Goal: Task Accomplishment & Management: Manage account settings

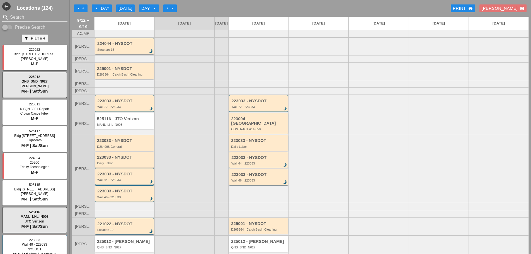
click at [25, 19] on input "Search" at bounding box center [35, 17] width 50 height 9
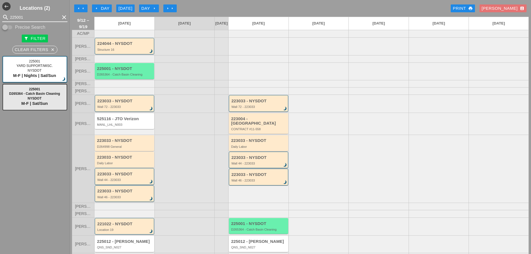
type input "225001"
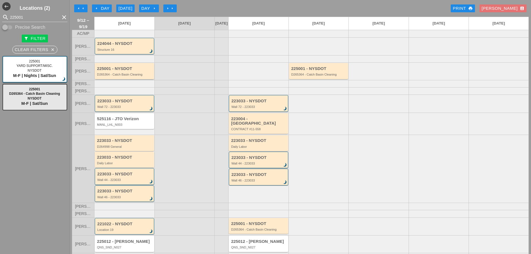
click at [115, 76] on div "D265364 - Catch Basin Cleaning" at bounding box center [125, 74] width 56 height 3
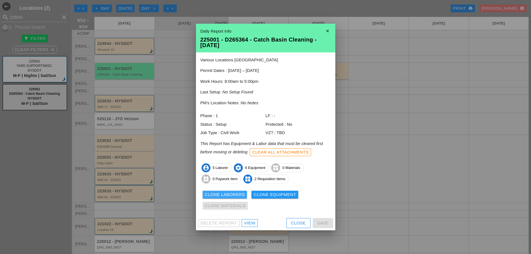
click at [225, 194] on div "Clone Laborers" at bounding box center [225, 195] width 40 height 6
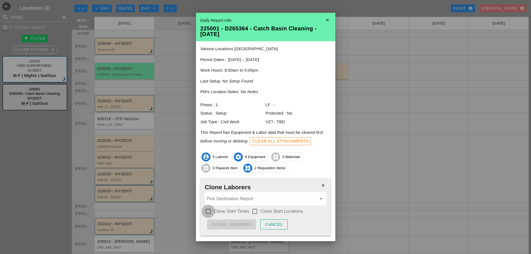
click at [210, 211] on div at bounding box center [207, 211] width 9 height 9
checkbox input "true"
click at [256, 210] on div at bounding box center [254, 211] width 9 height 9
checkbox input "true"
click at [244, 198] on input "Pick Destination Report" at bounding box center [262, 198] width 110 height 9
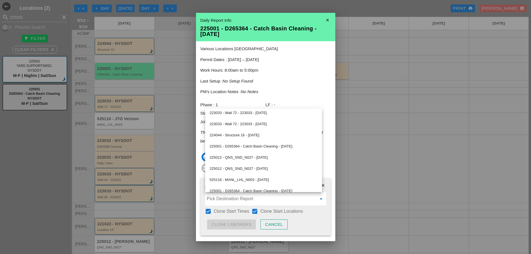
scroll to position [108, 0]
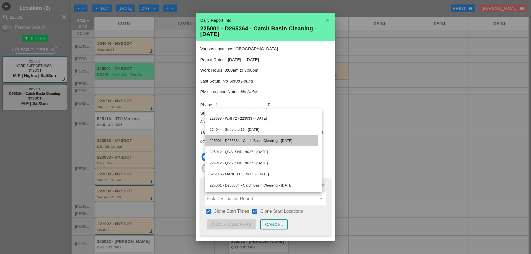
click at [249, 143] on div "225001 - D265364 - Catch Basin Cleaning - [DATE]" at bounding box center [264, 140] width 108 height 7
type input "225001 - D265364 - Catch Basin Cleaning - [DATE]"
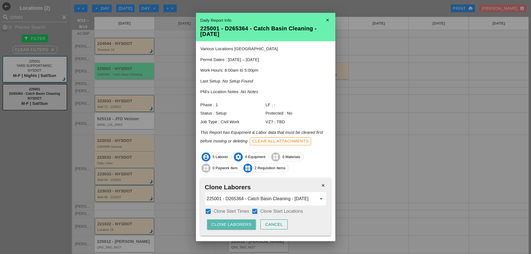
click at [239, 224] on div "Clone Laborers" at bounding box center [232, 224] width 40 height 6
click at [242, 221] on div "Are you sure?" at bounding box center [229, 224] width 35 height 6
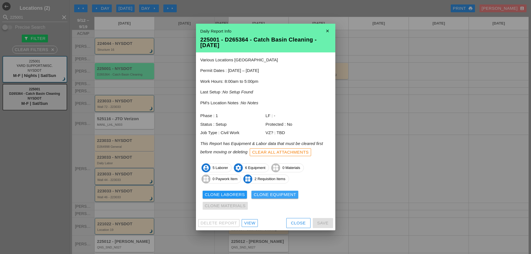
click at [269, 196] on div "Clone Equipment" at bounding box center [275, 195] width 42 height 6
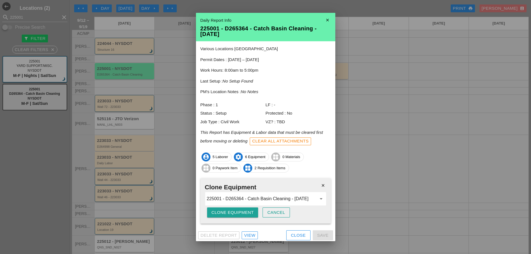
click at [224, 211] on div "Clone Equipment" at bounding box center [233, 212] width 42 height 6
click at [224, 211] on div "Are you sure?" at bounding box center [229, 212] width 35 height 6
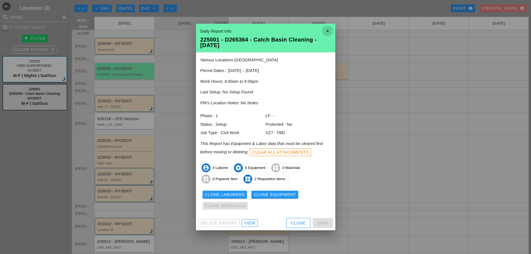
click at [330, 33] on icon "close" at bounding box center [327, 30] width 11 height 11
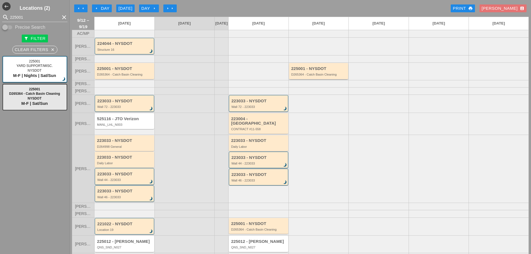
click at [330, 76] on div "D265364 - Catch Basin Cleaning" at bounding box center [319, 74] width 56 height 3
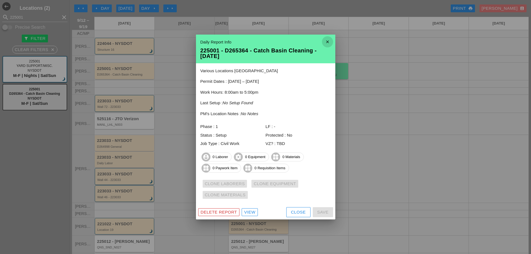
click at [329, 43] on icon "close" at bounding box center [327, 41] width 11 height 11
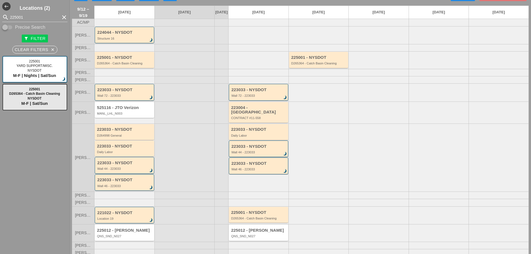
scroll to position [17, 0]
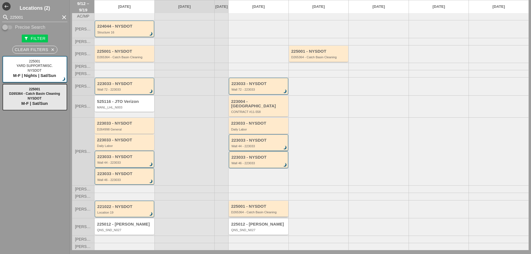
click at [273, 205] on div "225001 - NYSDOT" at bounding box center [259, 206] width 56 height 5
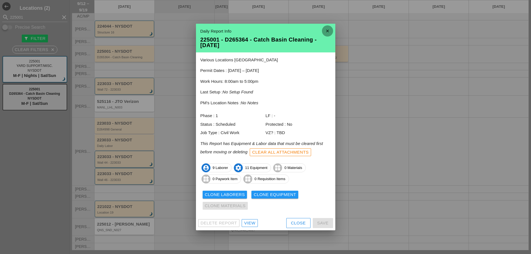
click at [323, 30] on icon "close" at bounding box center [327, 30] width 11 height 11
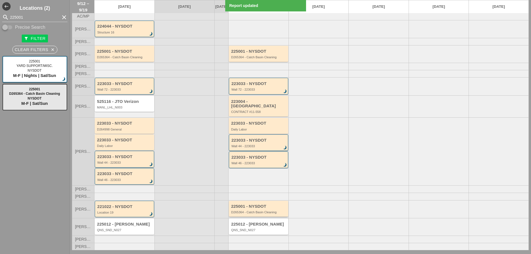
click at [265, 213] on div "D265364 - Catch Basin Cleaning" at bounding box center [259, 211] width 56 height 3
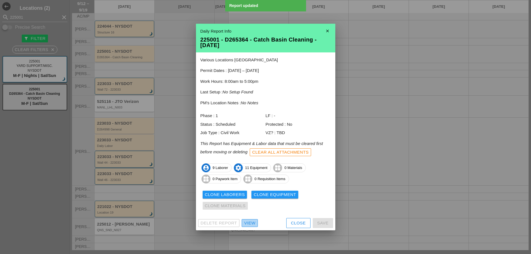
click at [249, 222] on div "View" at bounding box center [249, 223] width 11 height 6
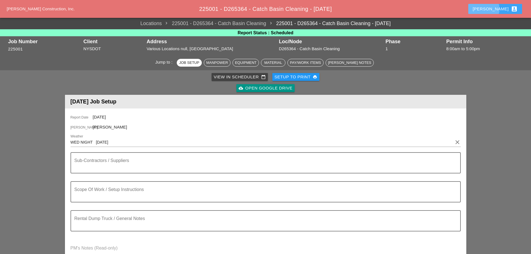
click at [495, 13] on button "Enrico account_box" at bounding box center [495, 9] width 54 height 10
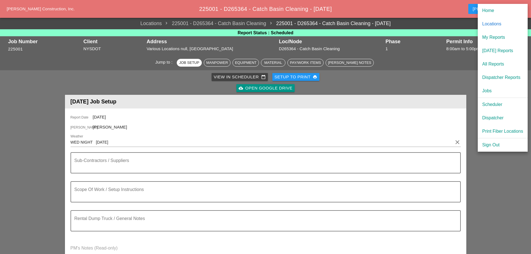
click at [496, 116] on div "Dispatcher" at bounding box center [502, 118] width 41 height 7
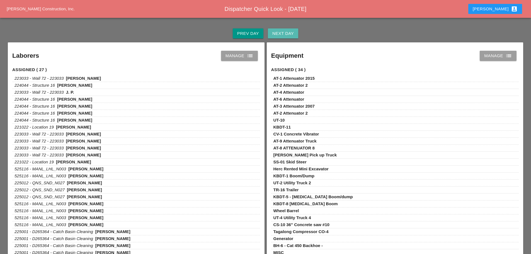
click at [289, 38] on button "Next Day" at bounding box center [283, 33] width 30 height 10
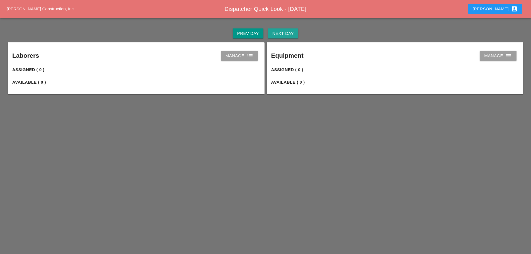
click at [289, 37] on button "Next Day" at bounding box center [283, 33] width 30 height 10
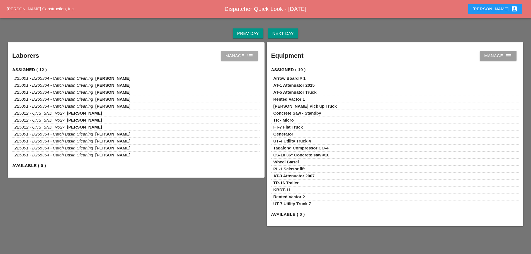
click at [252, 56] on icon "list" at bounding box center [250, 55] width 7 height 7
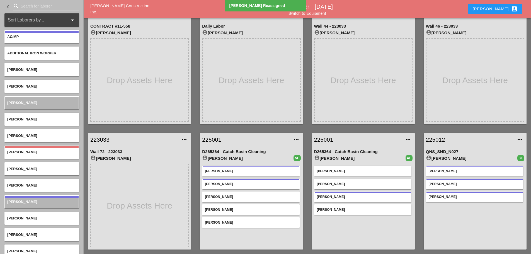
click at [323, 14] on link "Switch to Equipment" at bounding box center [308, 13] width 38 height 4
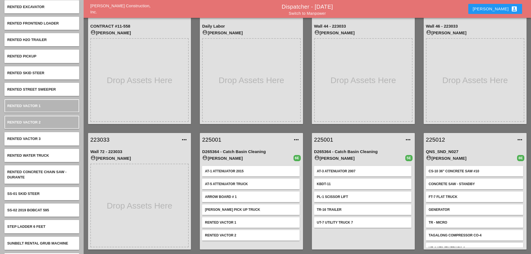
scroll to position [2620, 0]
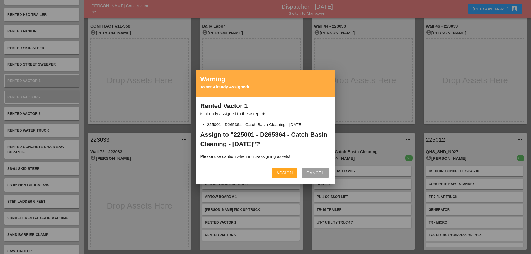
click at [279, 172] on div "Assign" at bounding box center [285, 173] width 16 height 6
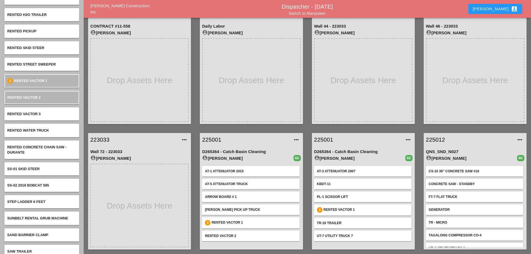
click at [207, 138] on link "225001" at bounding box center [245, 139] width 87 height 8
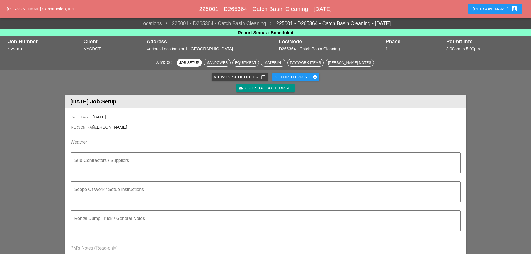
scroll to position [28, 0]
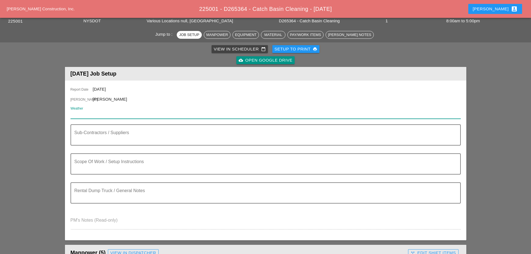
paste input "Mon 15 Day 80° 13% ENE 10 mph Sunny along with a few clouds. High near 80F. Win…"
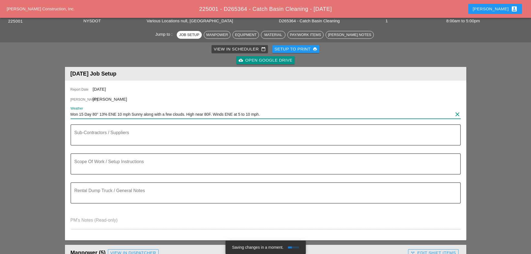
type input "Mon 15 Day 80° 13% ENE 10 mph Sunny along with a few clouds. High near 80F. Win…"
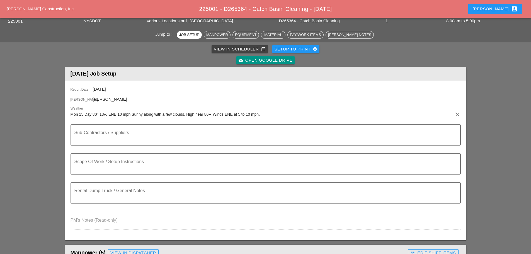
click at [91, 162] on textarea "Scope Of Work / Setup Instructions" at bounding box center [263, 167] width 378 height 13
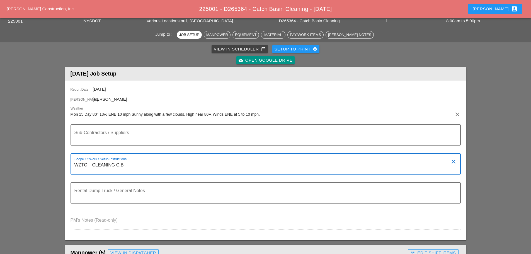
type textarea "WZTC CLEANING C.B"
